Goal: Information Seeking & Learning: Learn about a topic

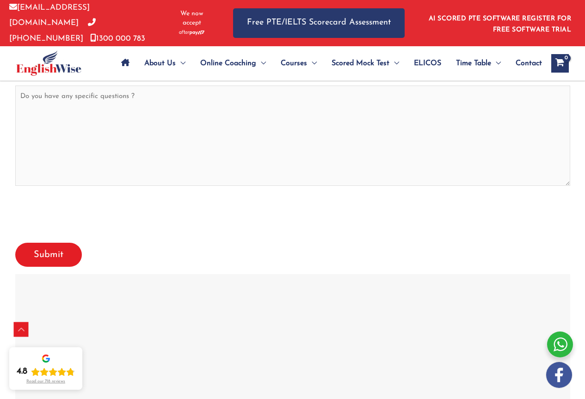
scroll to position [3956, 0]
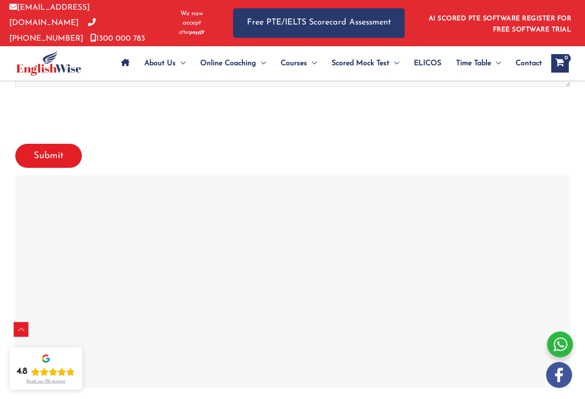
click at [336, 273] on div at bounding box center [293, 281] width 550 height 208
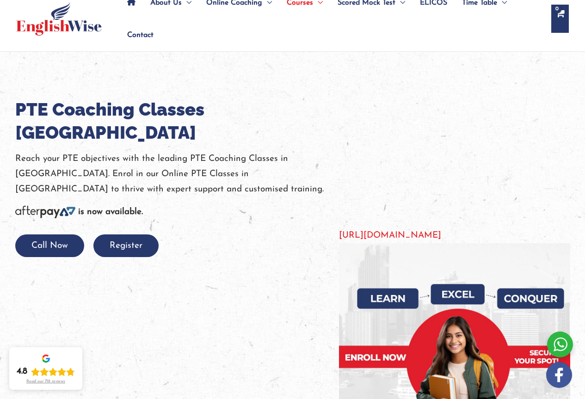
scroll to position [0, 0]
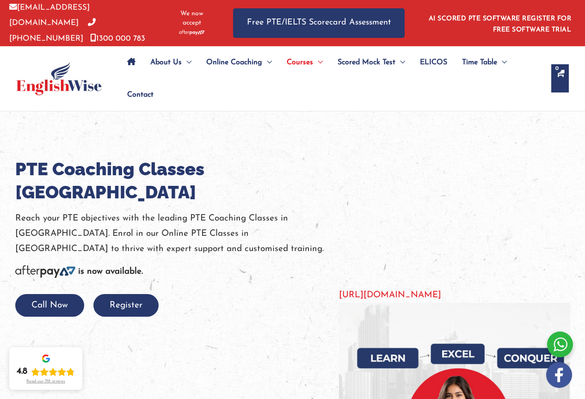
click at [303, 220] on p "Reach your PTE objectives with the leading PTE Coaching Classes in [GEOGRAPHIC_…" at bounding box center [177, 234] width 324 height 46
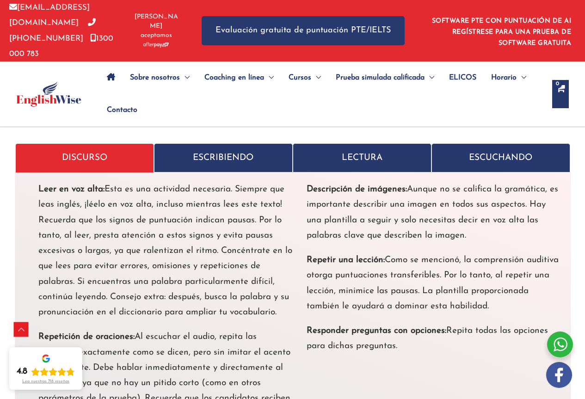
scroll to position [3143, 0]
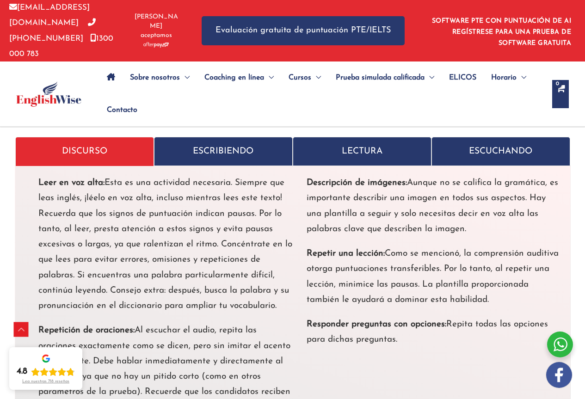
click at [180, 144] on p "ESCRIBIENDO" at bounding box center [223, 151] width 124 height 15
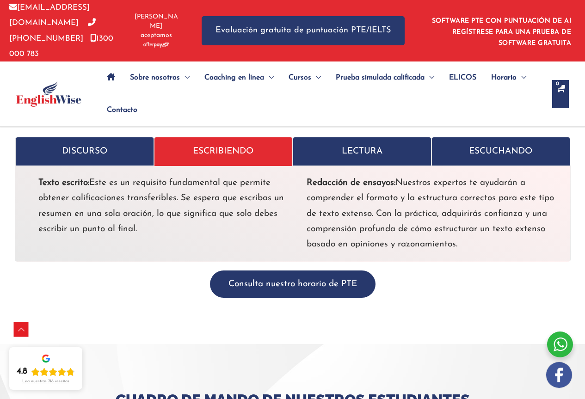
click at [377, 147] on font "LECTURA" at bounding box center [362, 151] width 41 height 9
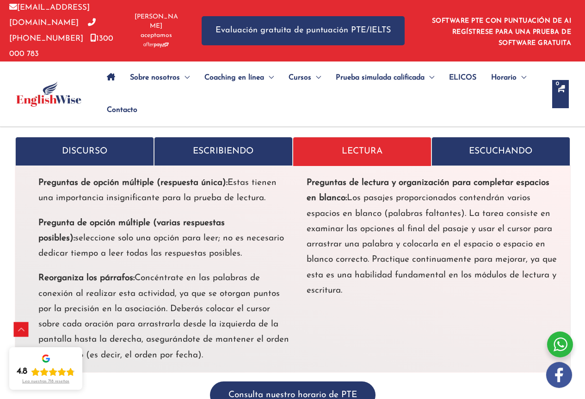
click at [472, 147] on font "ESCUCHANDO" at bounding box center [500, 151] width 63 height 9
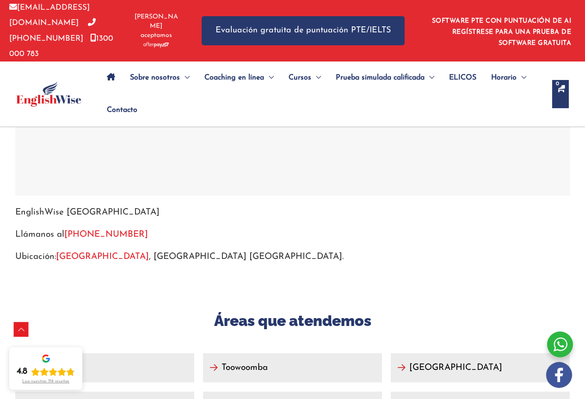
scroll to position [4252, 0]
